Goal: Task Accomplishment & Management: Use online tool/utility

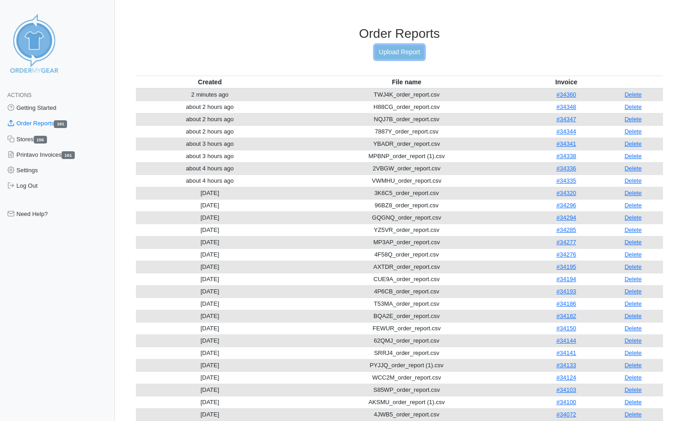
click at [406, 53] on link "Upload Report" at bounding box center [399, 52] width 49 height 14
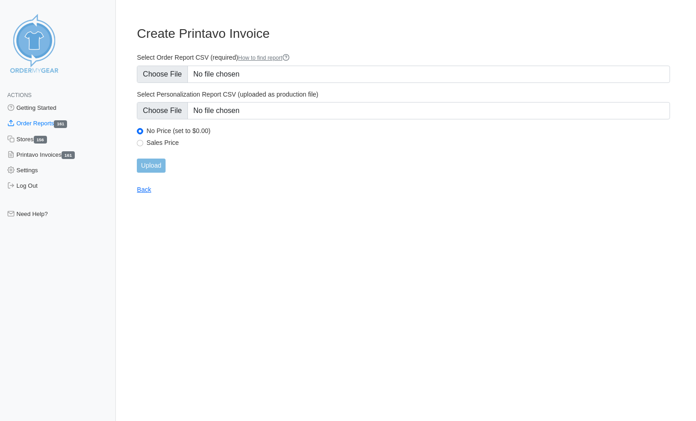
type input "C:\fakepath\C67YE_order_report.csv"
click at [156, 167] on input "Upload" at bounding box center [151, 166] width 28 height 14
